Goal: Information Seeking & Learning: Learn about a topic

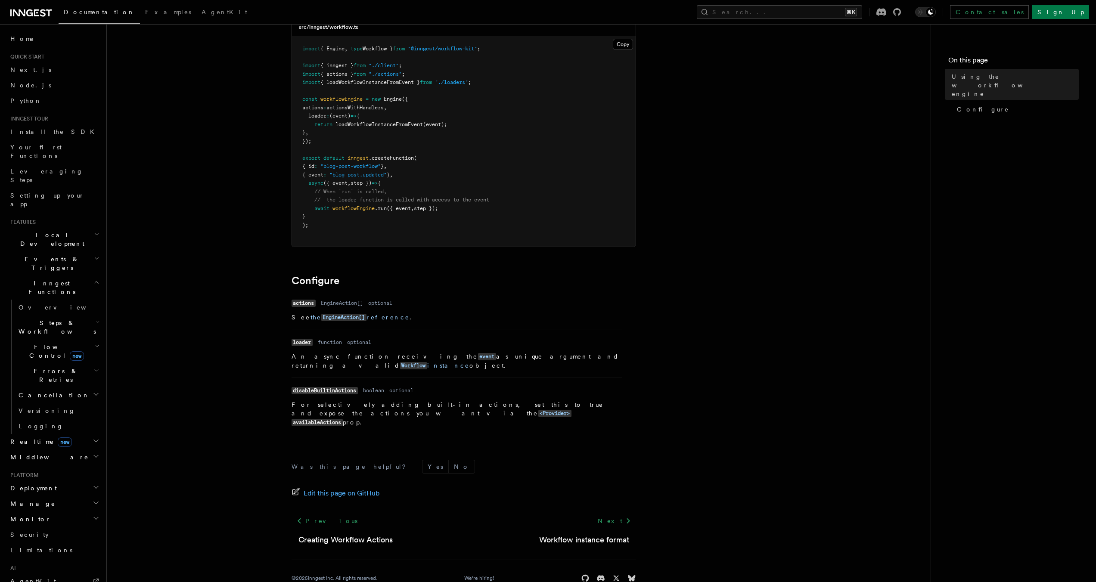
scroll to position [87, 0]
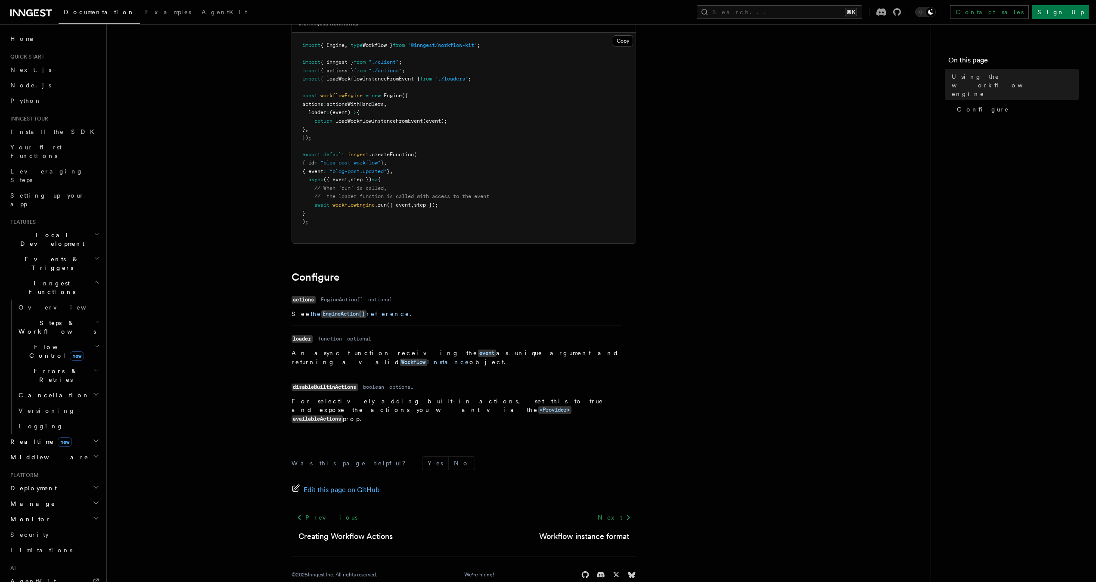
click at [87, 276] on h2 "Inngest Functions" at bounding box center [54, 288] width 94 height 24
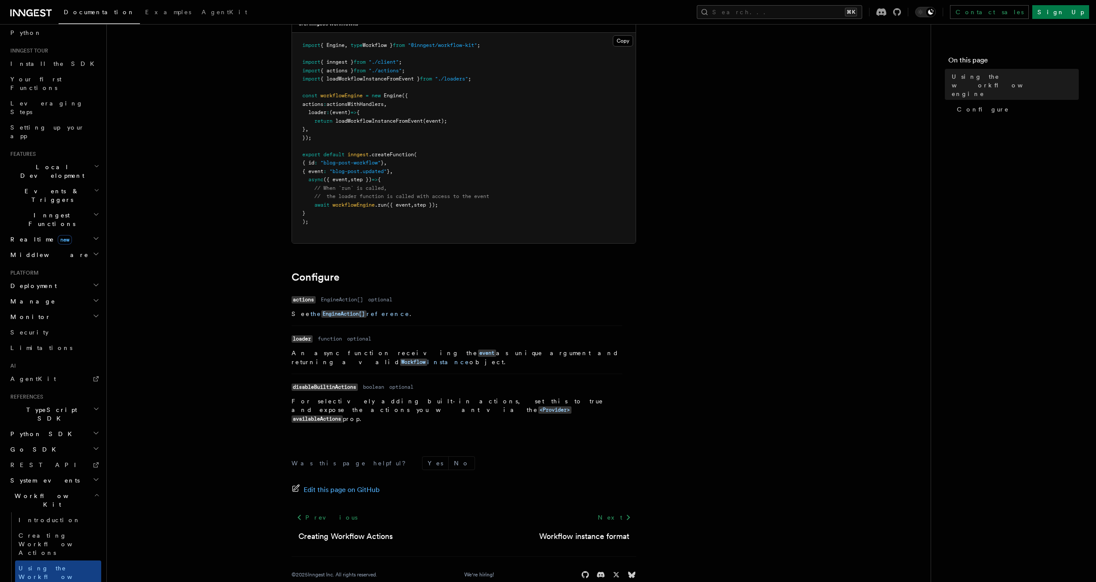
scroll to position [76, 0]
click at [48, 270] on h2 "Deployment" at bounding box center [54, 278] width 94 height 16
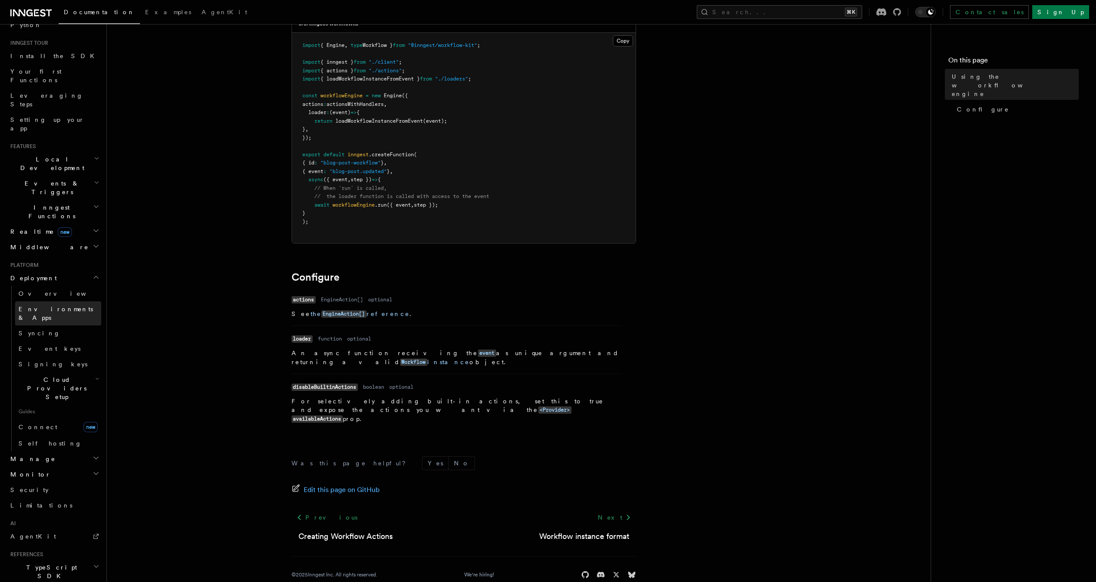
click at [50, 306] on span "Environments & Apps" at bounding box center [56, 314] width 75 height 16
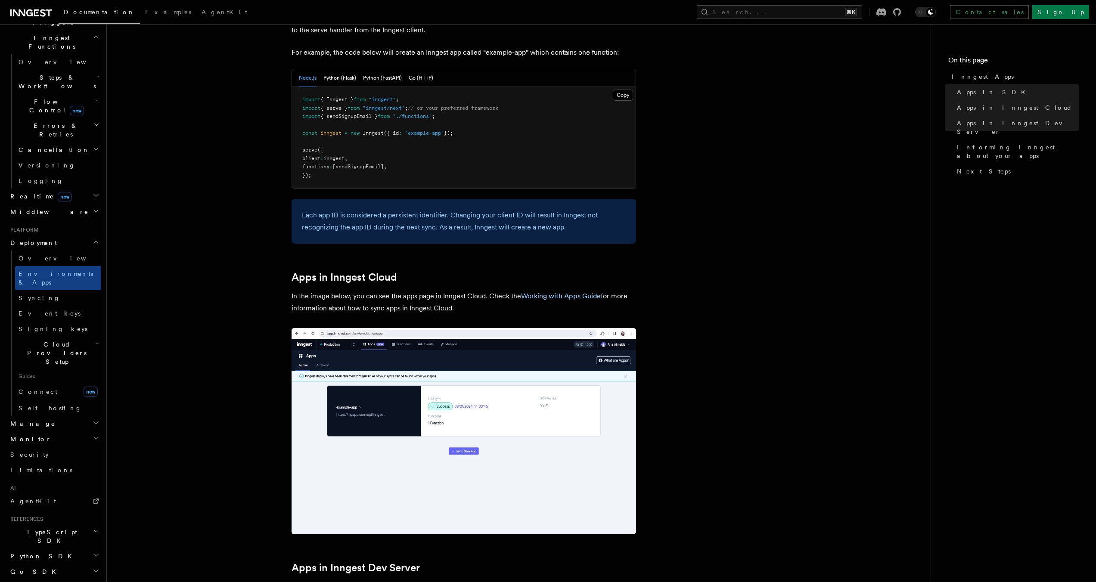
scroll to position [246, 0]
click at [77, 400] on link "Self hosting" at bounding box center [58, 408] width 86 height 16
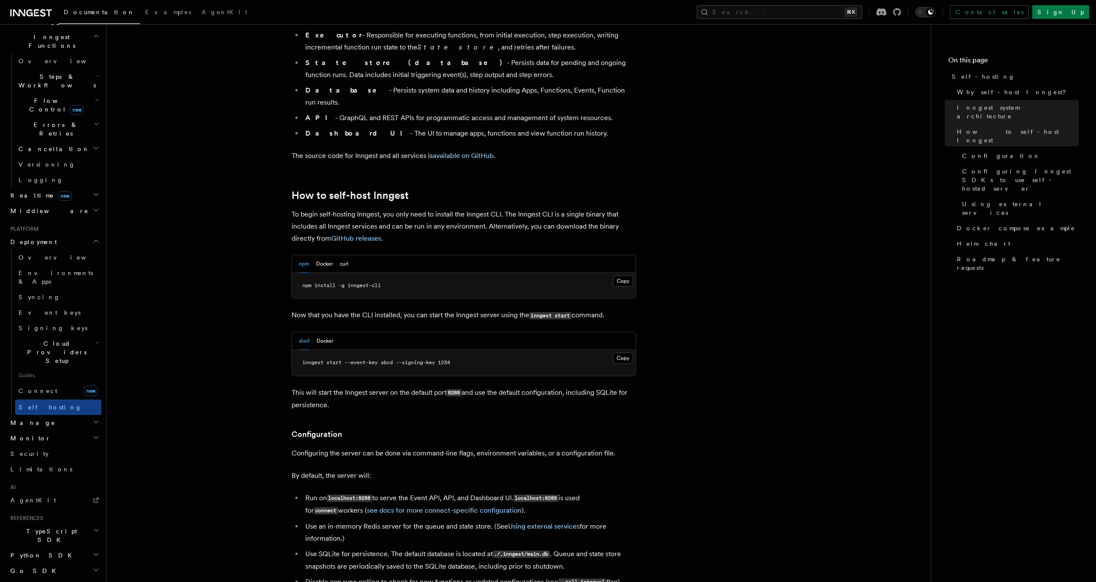
scroll to position [897, 0]
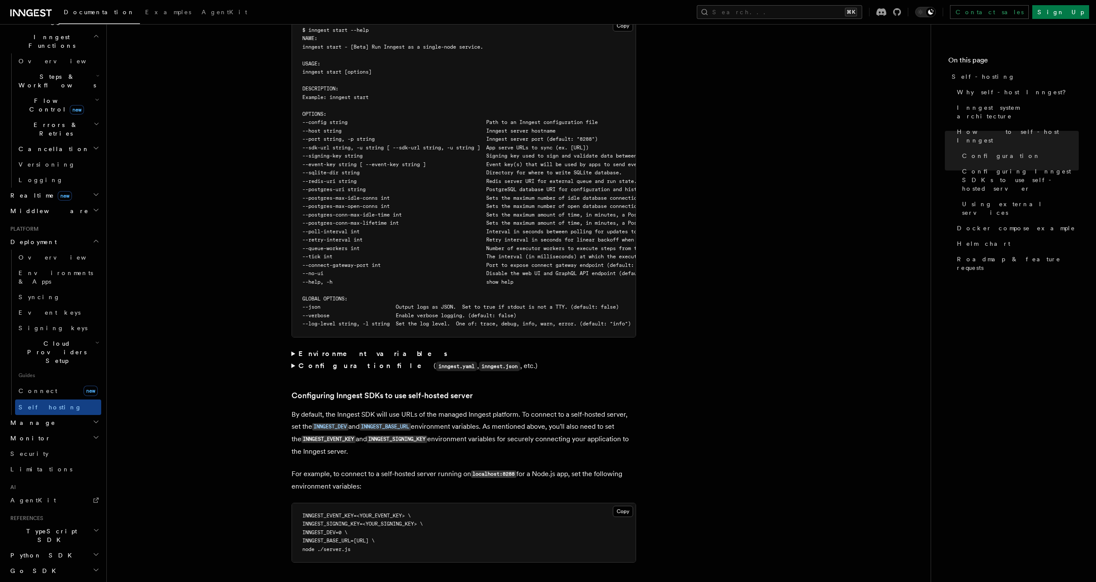
scroll to position [1651, 0]
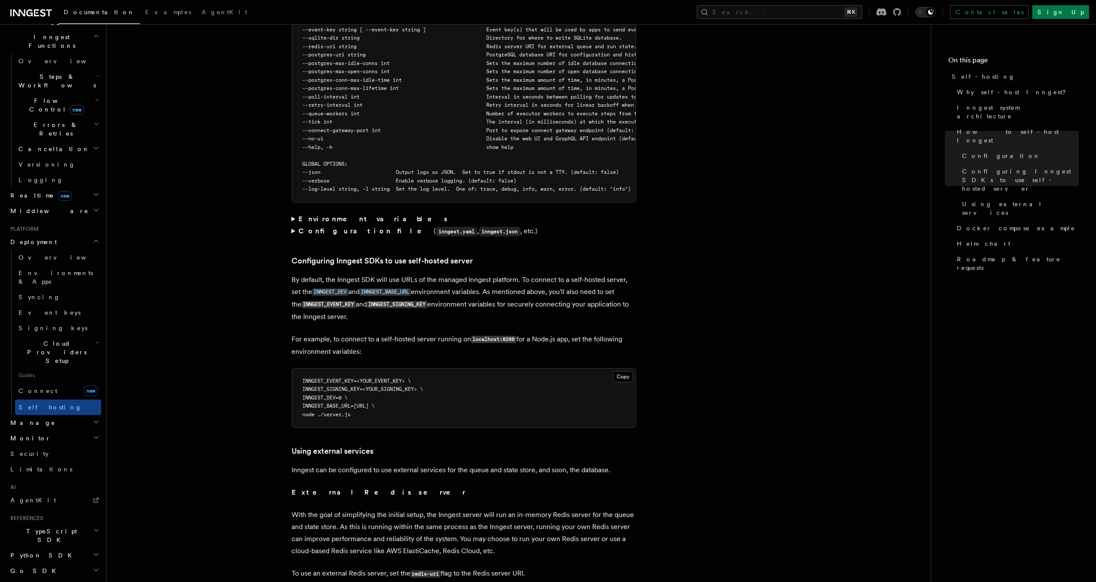
click at [293, 213] on summary "Environment variables" at bounding box center [464, 219] width 345 height 12
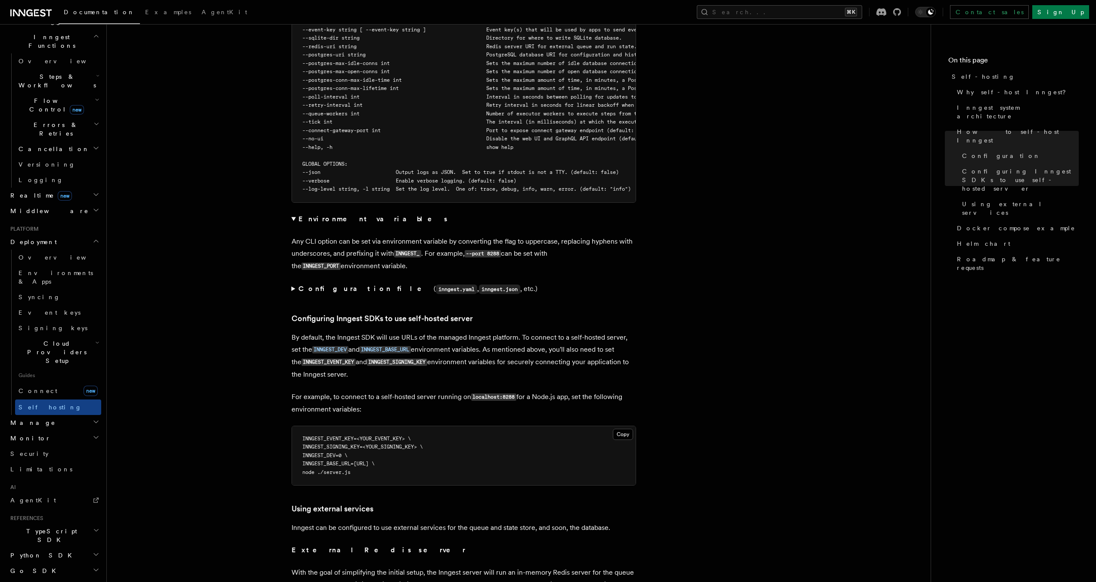
click at [296, 213] on summary "Environment variables" at bounding box center [464, 219] width 345 height 12
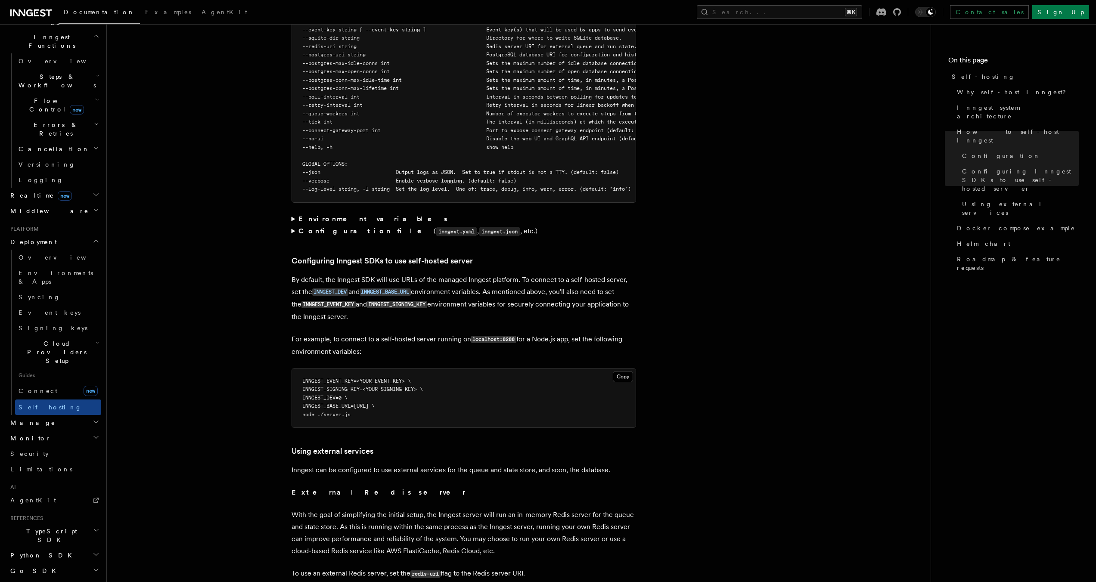
click at [294, 225] on summary "Configuration file ( inngest.yaml , inngest.json , etc.)" at bounding box center [464, 231] width 345 height 12
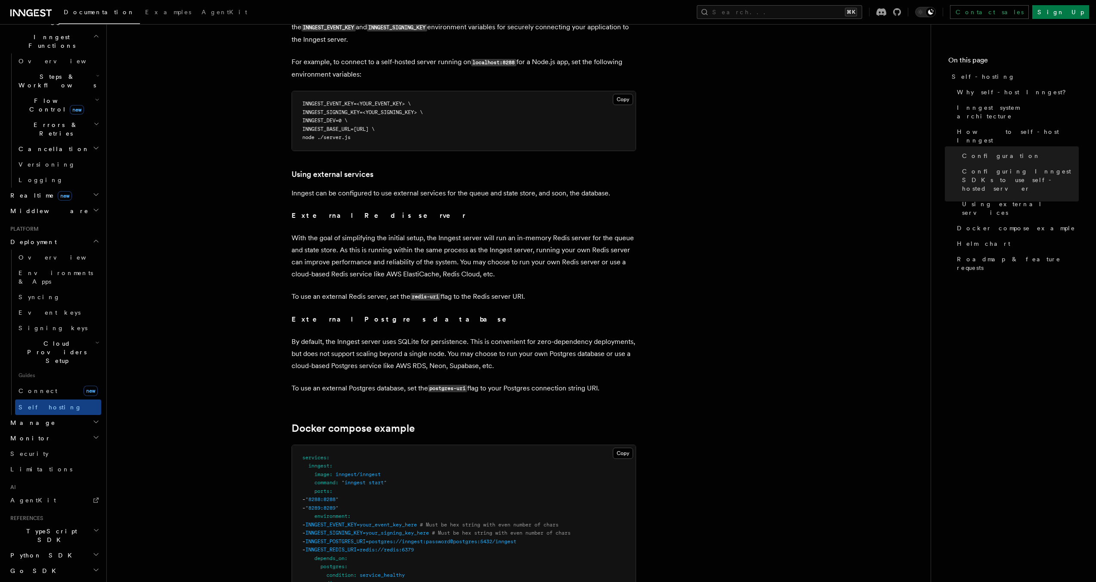
scroll to position [2052, 0]
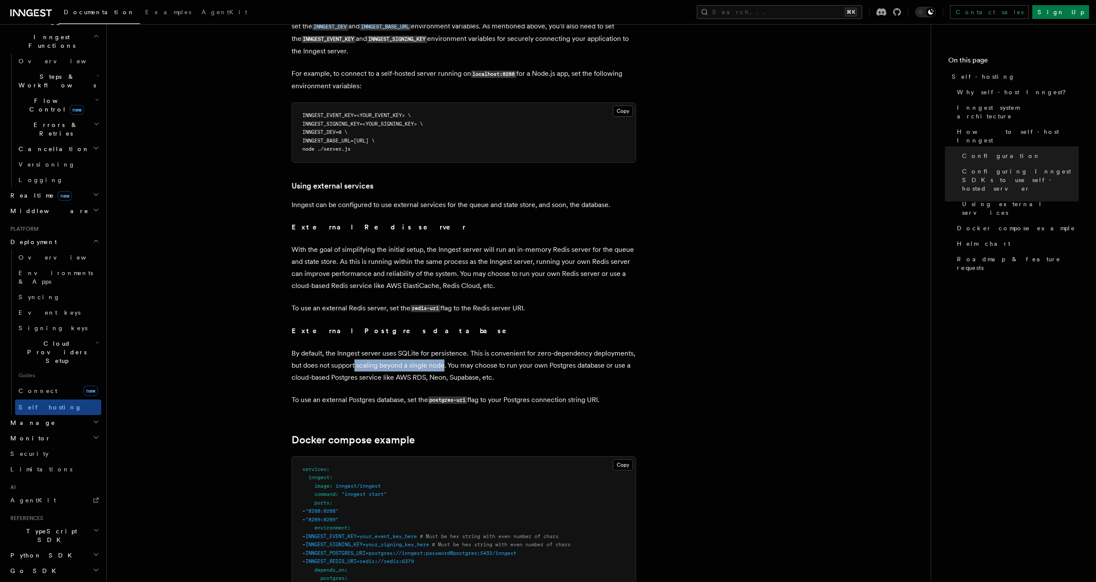
drag, startPoint x: 354, startPoint y: 348, endPoint x: 443, endPoint y: 348, distance: 88.7
click at [443, 348] on p "By default, the Inngest server uses SQLite for persistence. This is convenient …" at bounding box center [464, 366] width 345 height 36
click at [454, 360] on p "By default, the Inngest server uses SQLite for persistence. This is convenient …" at bounding box center [464, 366] width 345 height 36
click at [540, 362] on p "By default, the Inngest server uses SQLite for persistence. This is convenient …" at bounding box center [464, 366] width 345 height 36
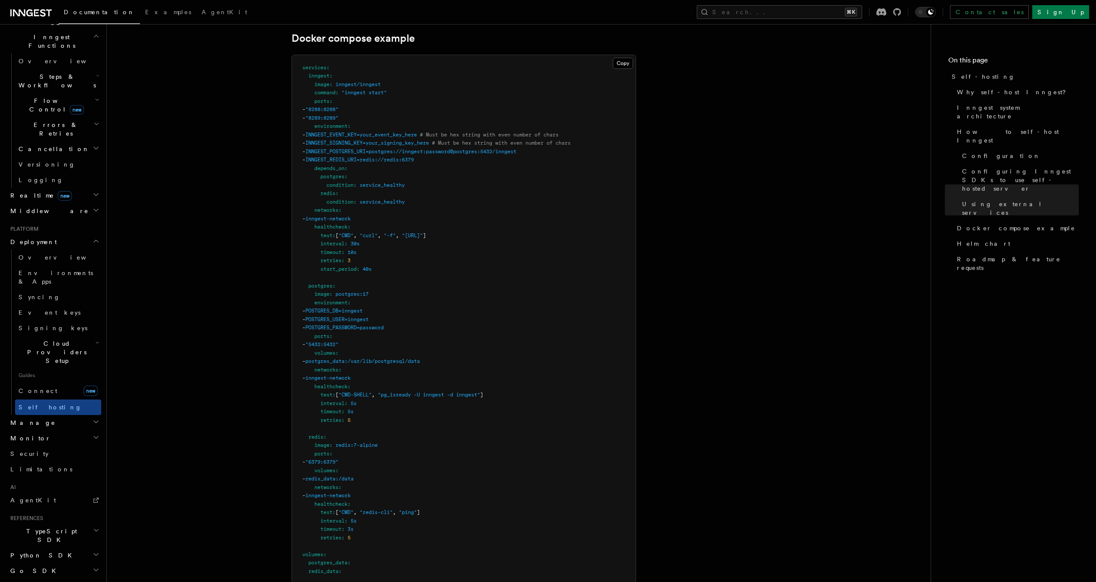
scroll to position [2232, 0]
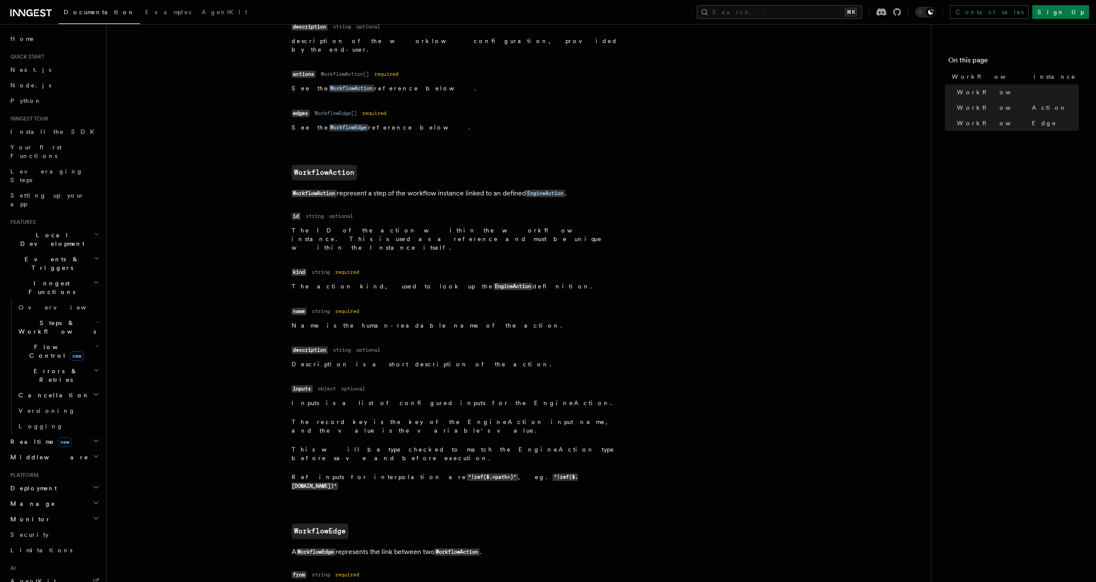
scroll to position [749, 0]
